Goal: Complete application form

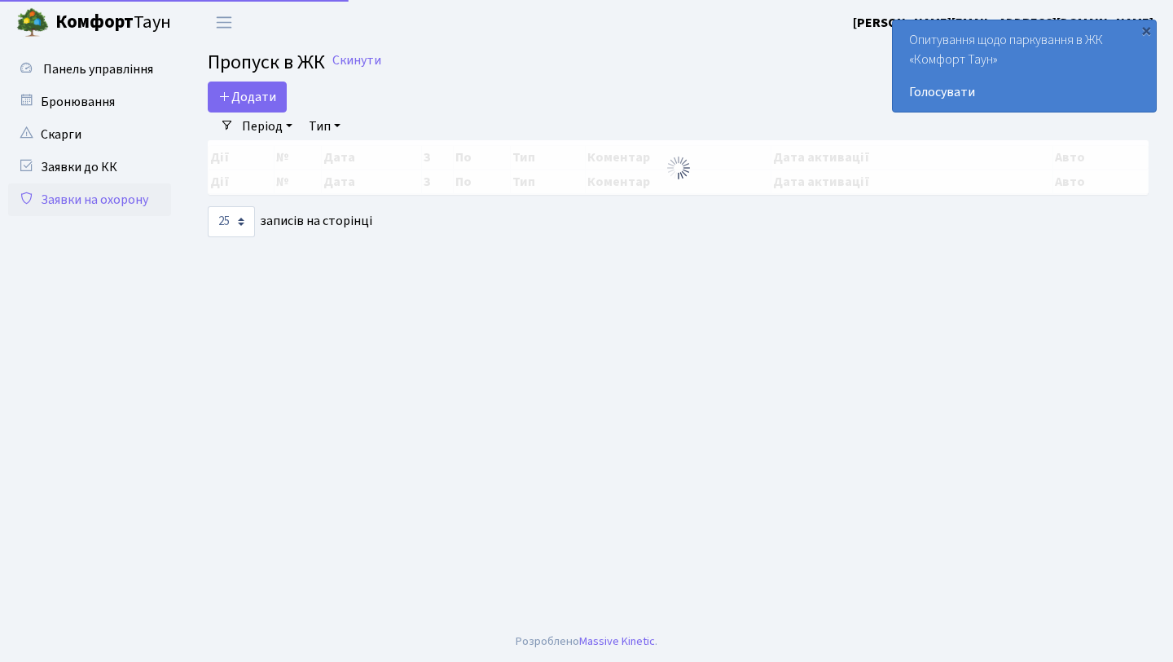
select select "25"
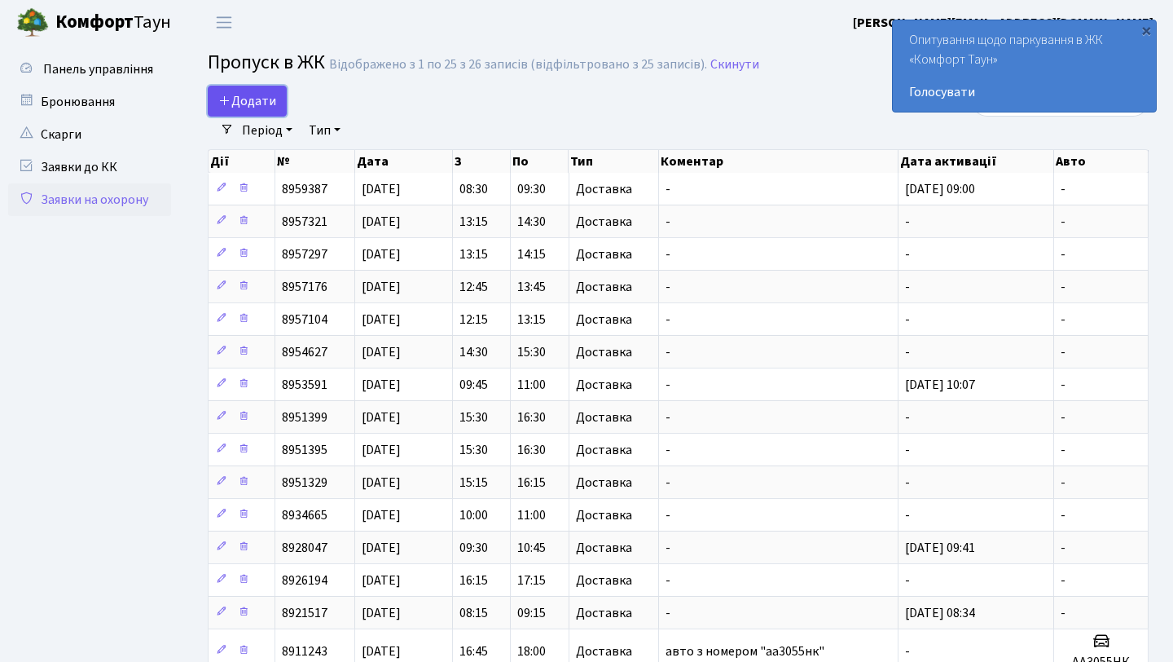
click at [258, 99] on span "Додати" at bounding box center [247, 101] width 58 height 18
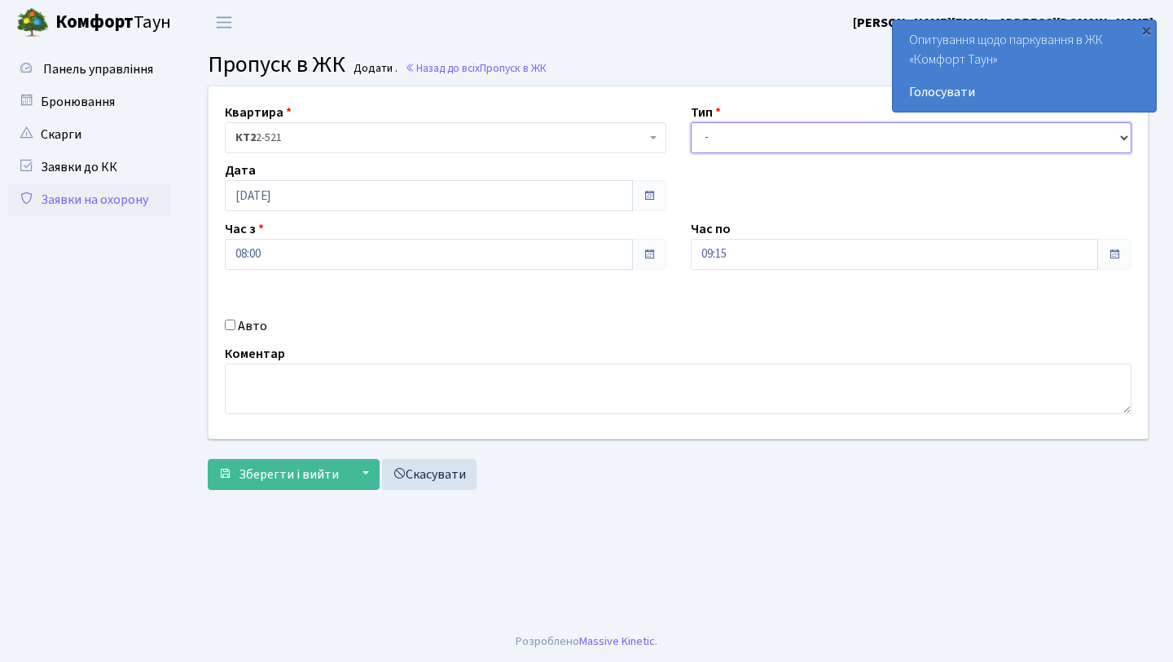
click at [823, 138] on select "- Доставка Таксі Гості Сервіс" at bounding box center [912, 137] width 442 height 31
select select "1"
click at [691, 122] on select "- Доставка Таксі Гості Сервіс" at bounding box center [912, 137] width 442 height 31
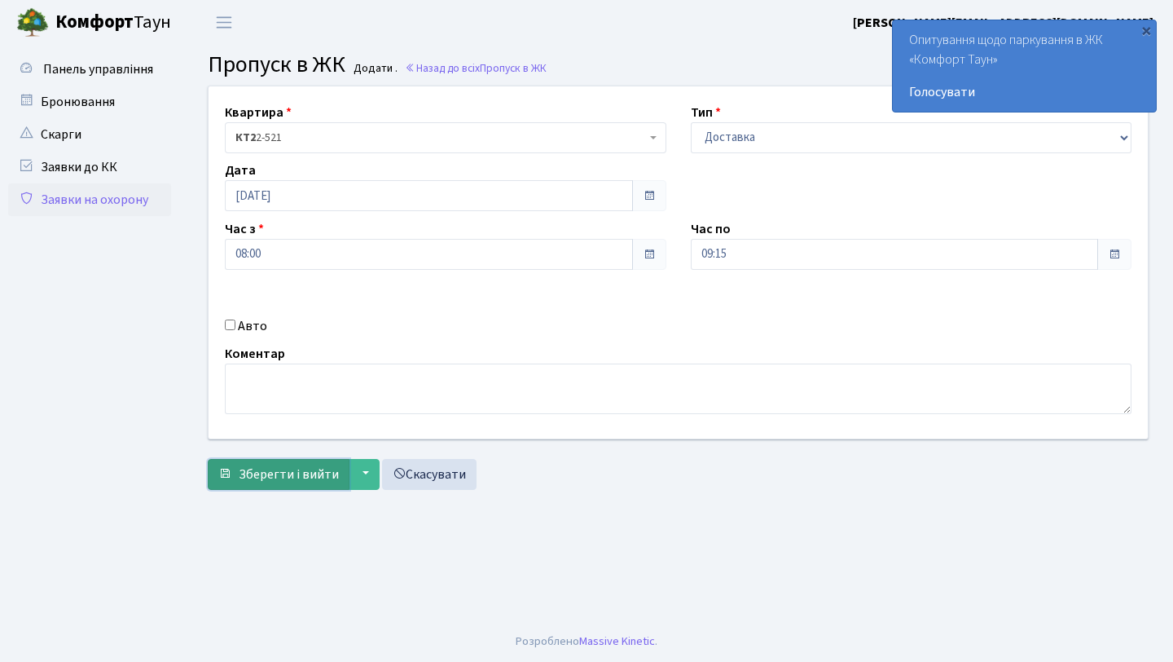
click at [266, 481] on span "Зберегти і вийти" at bounding box center [289, 474] width 100 height 18
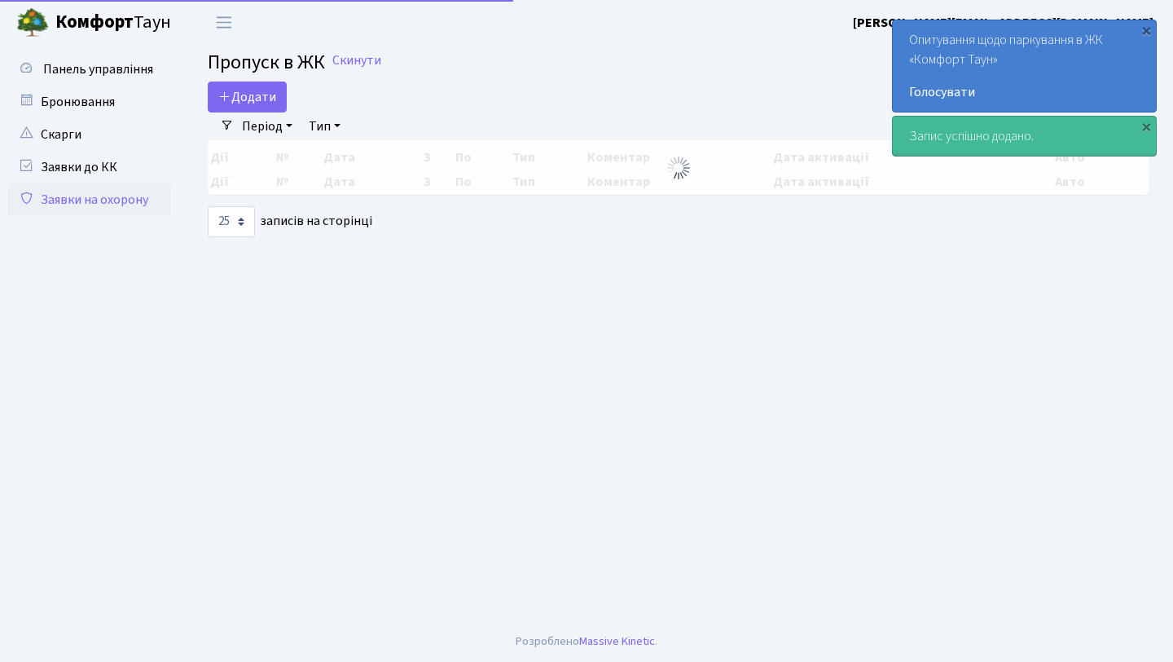
select select "25"
